Goal: Task Accomplishment & Management: Manage account settings

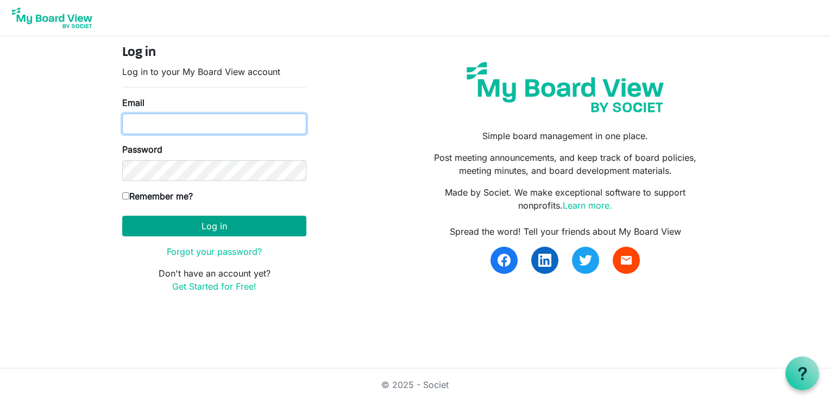
type input "cpulling@namisela.org"
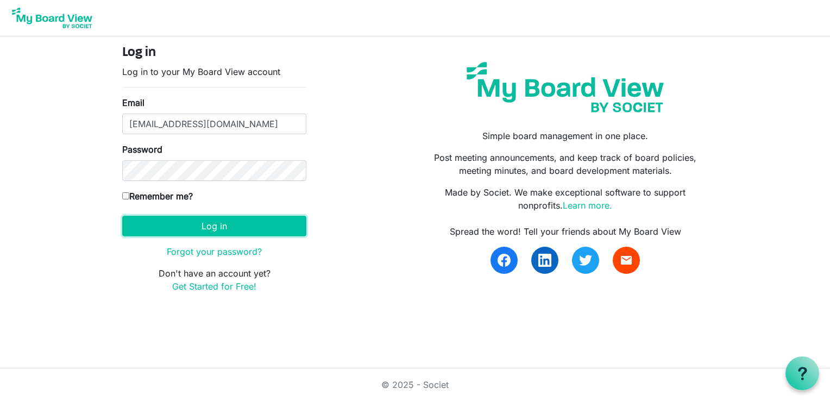
drag, startPoint x: 157, startPoint y: 226, endPoint x: 318, endPoint y: 250, distance: 162.4
click at [158, 226] on button "Log in" at bounding box center [214, 226] width 184 height 21
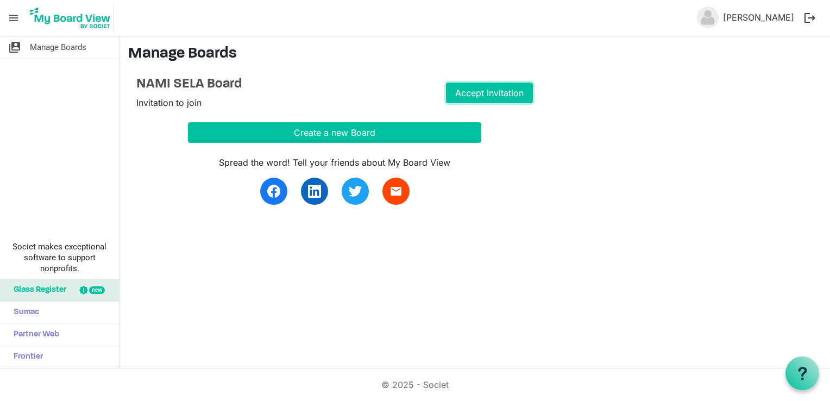
drag, startPoint x: 465, startPoint y: 97, endPoint x: 451, endPoint y: 121, distance: 27.8
click at [464, 97] on link "Accept Invitation" at bounding box center [489, 93] width 87 height 21
click at [15, 98] on div "switch_account Manage Boards Societ makes exceptional software to support nonpr…" at bounding box center [59, 202] width 119 height 332
drag, startPoint x: 487, startPoint y: 93, endPoint x: 482, endPoint y: 120, distance: 27.5
click at [486, 93] on link "Go to Board" at bounding box center [489, 93] width 87 height 21
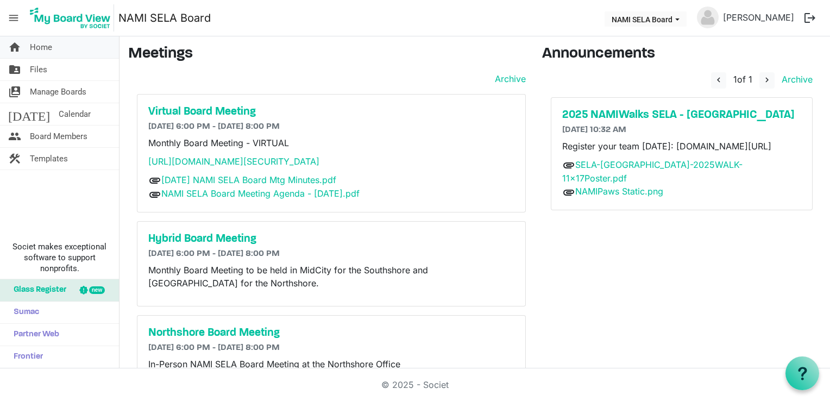
click at [62, 46] on link "home Home" at bounding box center [59, 47] width 119 height 22
click at [47, 46] on span "Home" at bounding box center [41, 47] width 22 height 22
click at [31, 44] on span "Home" at bounding box center [41, 47] width 22 height 22
click at [45, 92] on span "Manage Boards" at bounding box center [58, 92] width 56 height 22
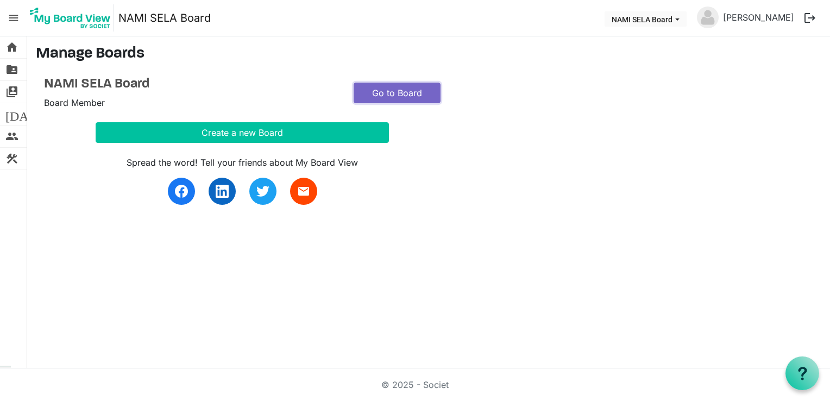
click at [396, 92] on link "Go to Board" at bounding box center [397, 93] width 87 height 21
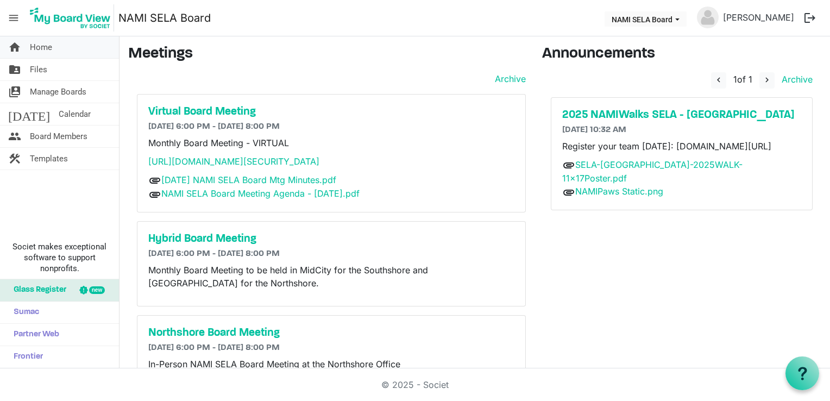
click at [45, 46] on span "Home" at bounding box center [41, 47] width 22 height 22
click at [41, 70] on span "Files" at bounding box center [38, 70] width 17 height 22
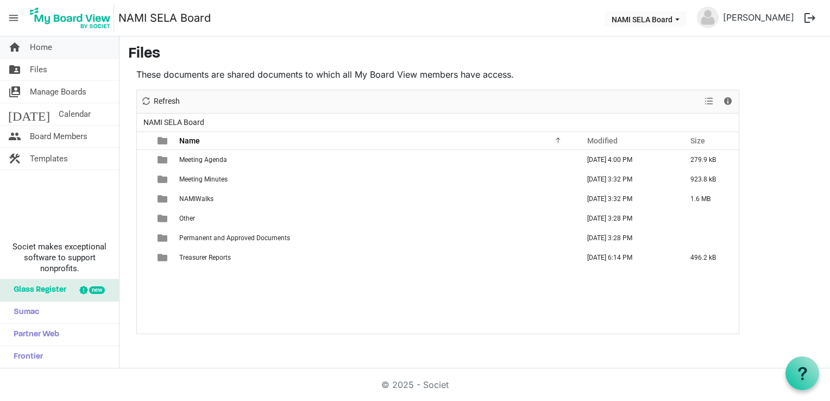
click at [48, 47] on span "Home" at bounding box center [41, 47] width 22 height 22
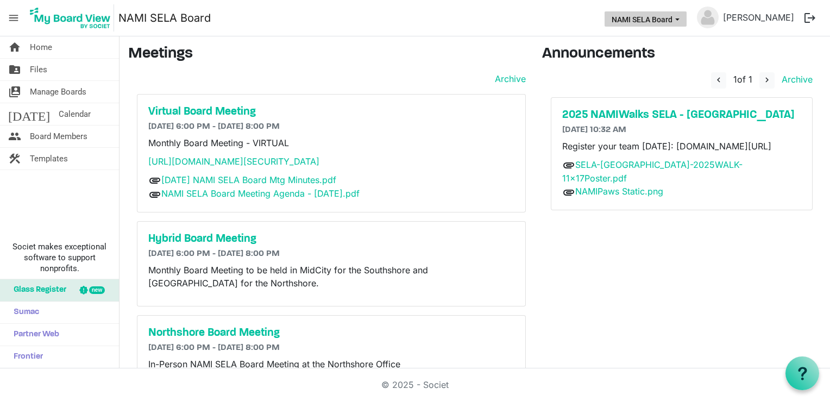
click at [682, 17] on span "NAMI SELA Board dropdownbutton" at bounding box center [677, 19] width 10 height 4
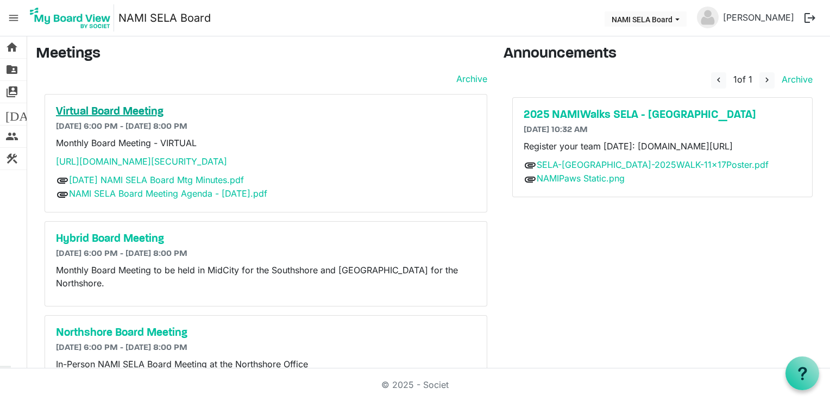
click at [156, 110] on h5 "Virtual Board Meeting" at bounding box center [266, 111] width 420 height 13
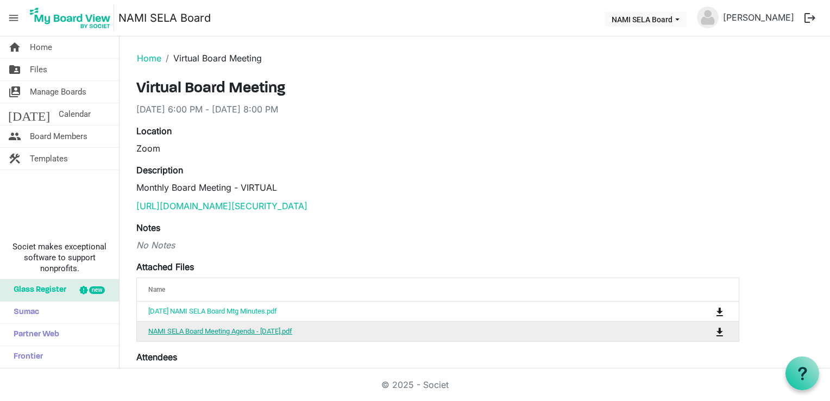
click at [243, 330] on link "NAMI SELA Board Meeting Agenda - 8.18.2025.pdf" at bounding box center [220, 331] width 144 height 8
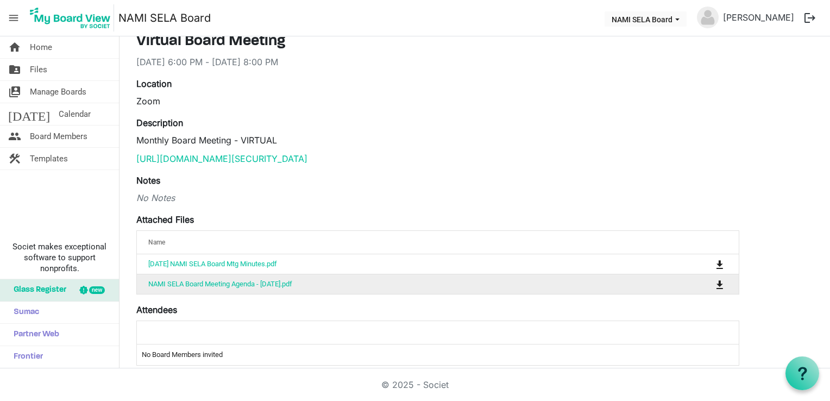
scroll to position [54, 0]
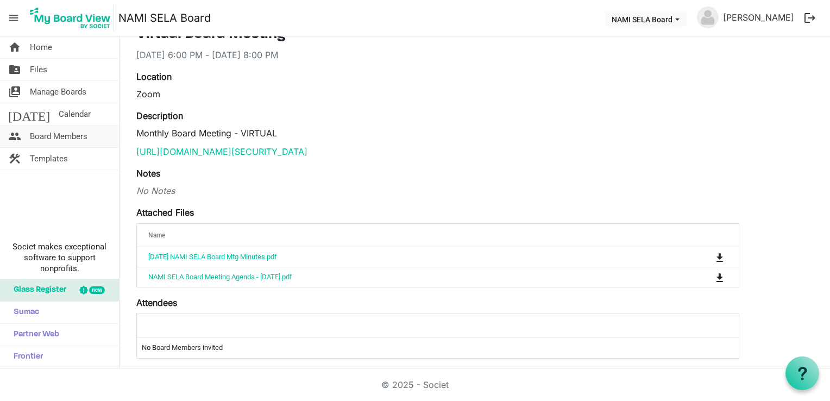
click at [67, 137] on span "Board Members" at bounding box center [59, 136] width 58 height 22
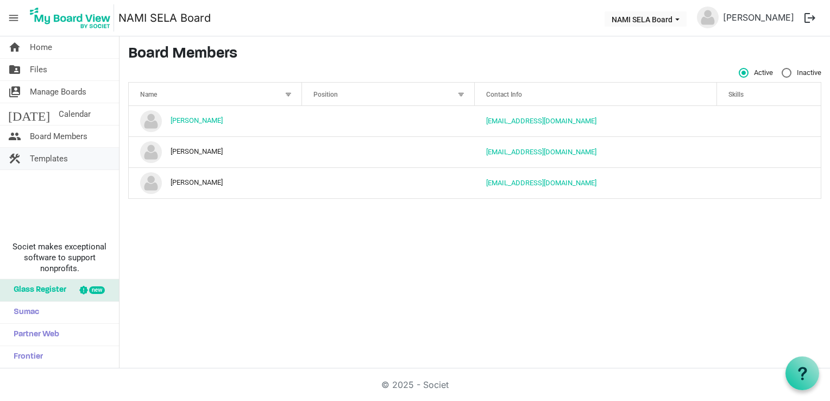
click at [48, 158] on span "Templates" at bounding box center [49, 159] width 38 height 22
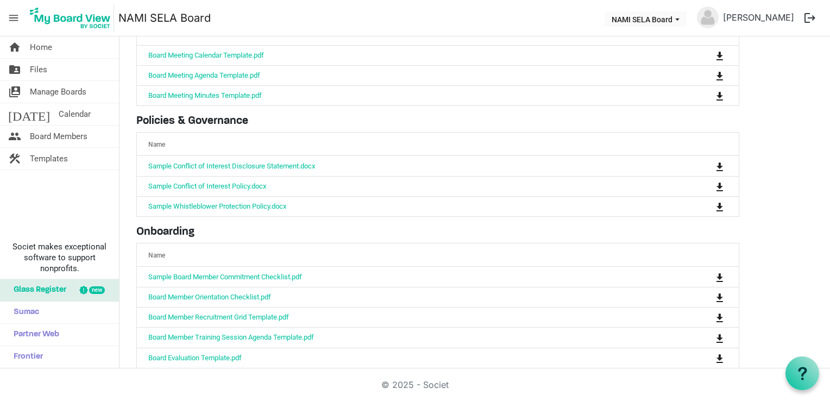
scroll to position [103, 0]
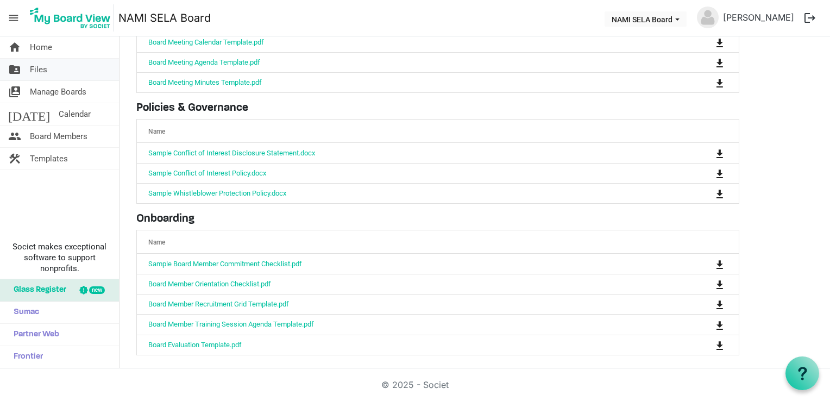
click at [35, 64] on span "Files" at bounding box center [38, 70] width 17 height 22
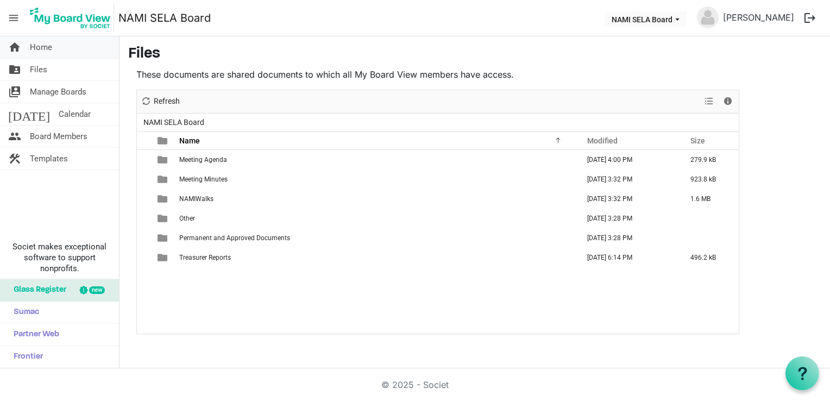
click at [35, 52] on span "Home" at bounding box center [41, 47] width 22 height 22
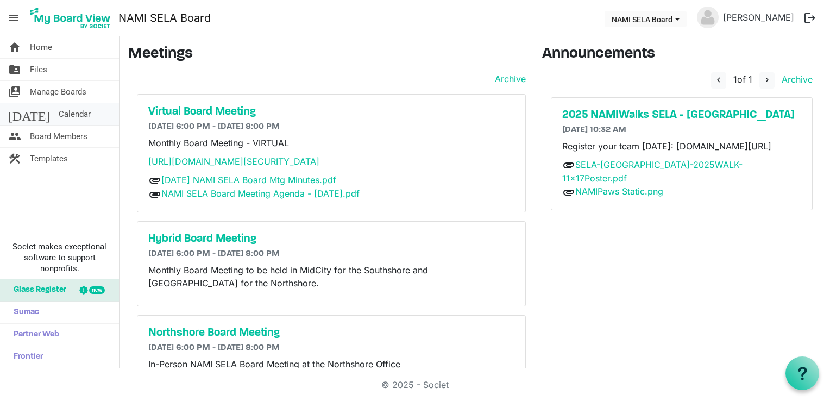
click at [59, 115] on span "Calendar" at bounding box center [75, 114] width 32 height 22
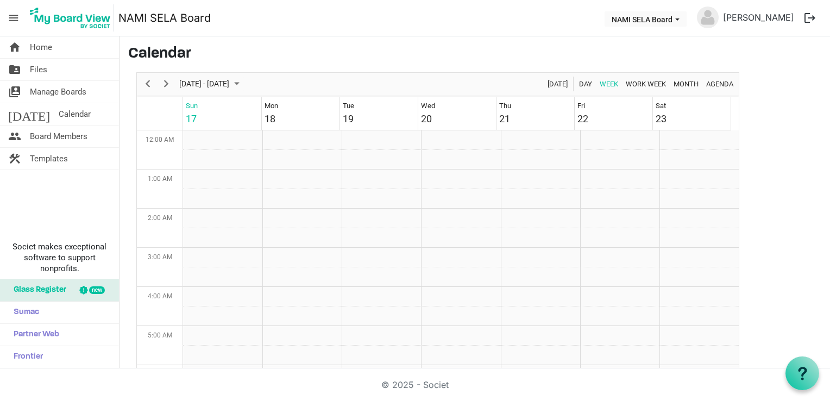
scroll to position [352, 0]
click at [41, 44] on span "Home" at bounding box center [41, 47] width 22 height 22
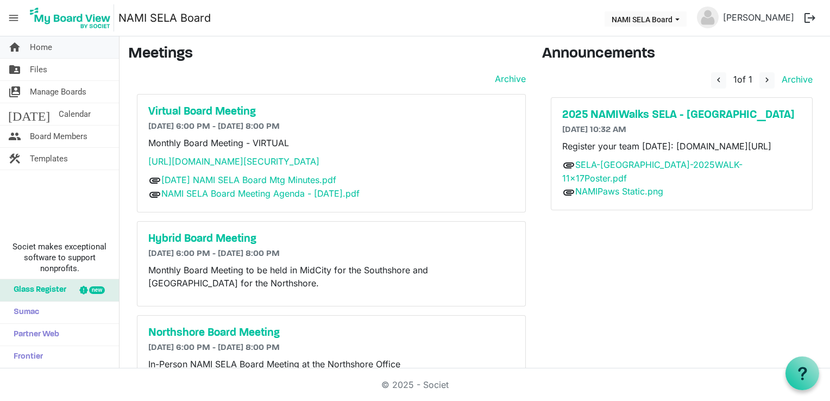
click at [48, 44] on span "Home" at bounding box center [41, 47] width 22 height 22
click at [59, 111] on span "Calendar" at bounding box center [75, 114] width 32 height 22
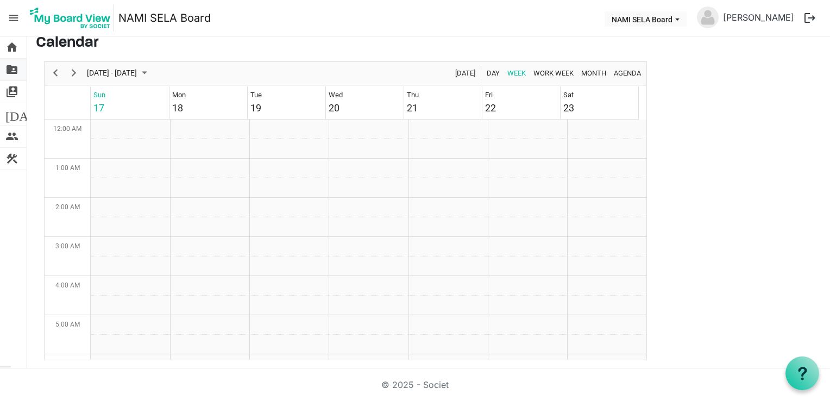
click at [10, 70] on span "folder_shared" at bounding box center [11, 70] width 13 height 22
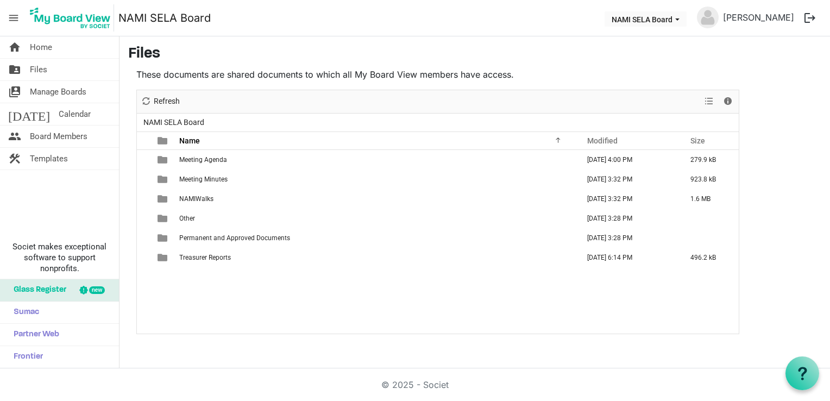
click at [14, 14] on span "menu" at bounding box center [13, 18] width 21 height 21
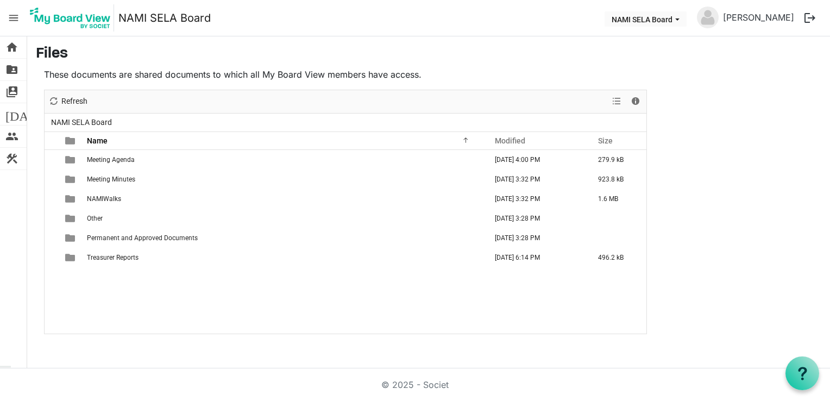
click at [14, 14] on span "menu" at bounding box center [13, 18] width 21 height 21
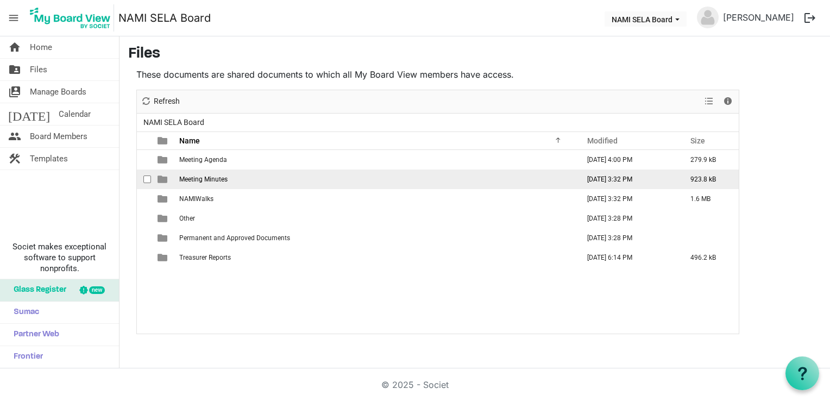
drag, startPoint x: 78, startPoint y: 138, endPoint x: 192, endPoint y: 172, distance: 118.4
click at [78, 138] on span "Board Members" at bounding box center [59, 136] width 58 height 22
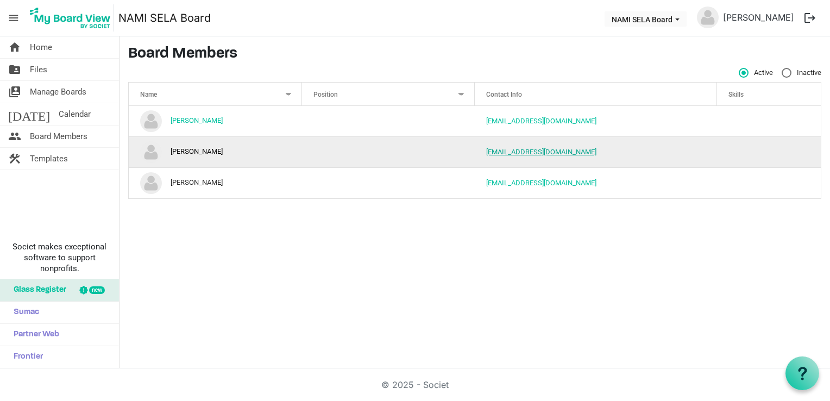
click at [543, 154] on link "[EMAIL_ADDRESS][DOMAIN_NAME]" at bounding box center [541, 152] width 110 height 8
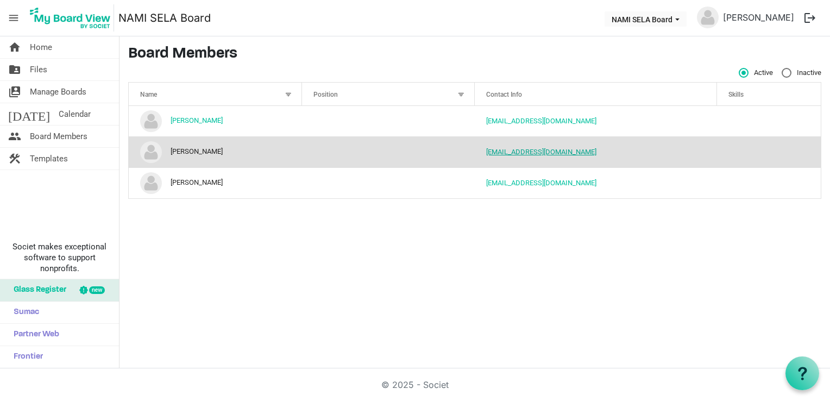
click at [532, 153] on link "[EMAIL_ADDRESS][DOMAIN_NAME]" at bounding box center [541, 152] width 110 height 8
